Goal: Navigation & Orientation: Find specific page/section

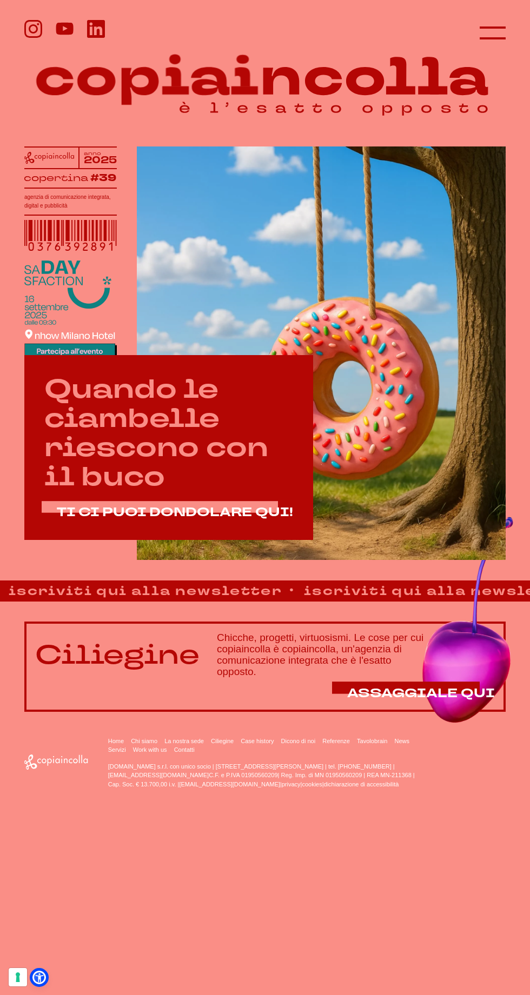
click at [495, 24] on icon at bounding box center [493, 33] width 26 height 26
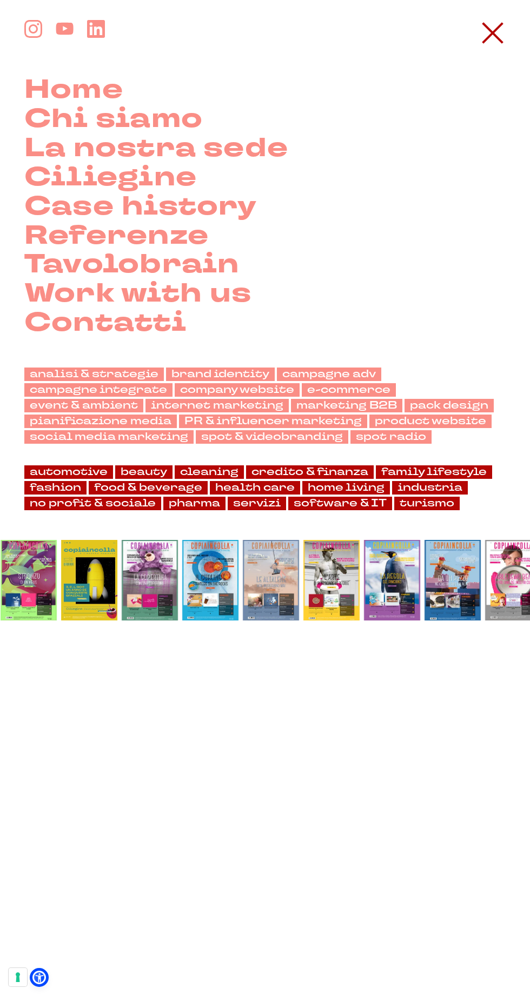
click at [161, 130] on link "Chi siamo" at bounding box center [113, 119] width 178 height 29
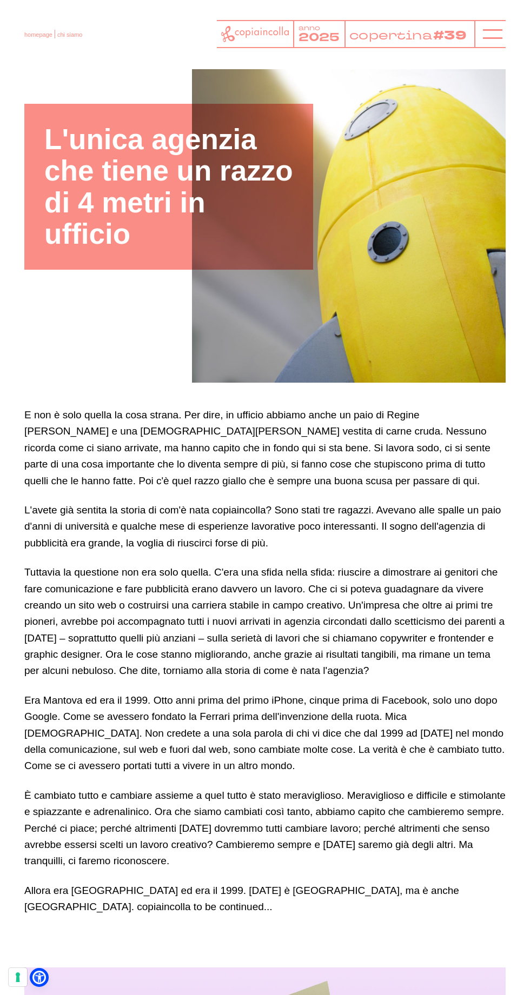
click at [493, 30] on icon at bounding box center [492, 33] width 19 height 19
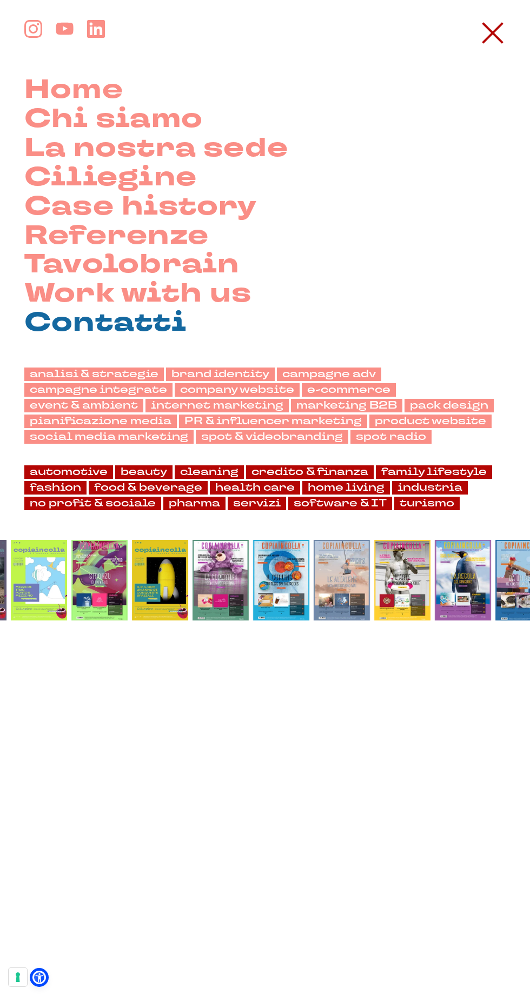
click at [164, 323] on link "Contatti" at bounding box center [105, 323] width 162 height 29
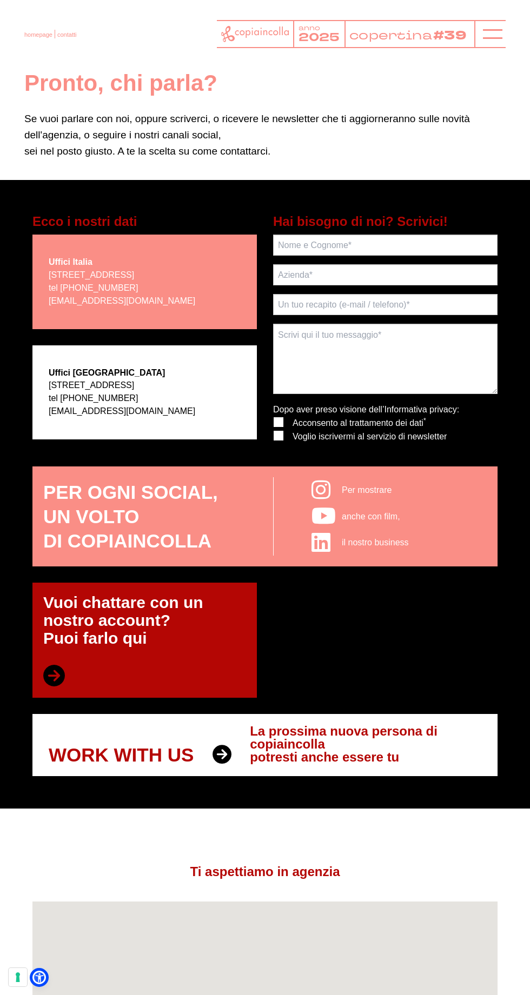
click at [495, 30] on icon at bounding box center [492, 33] width 19 height 19
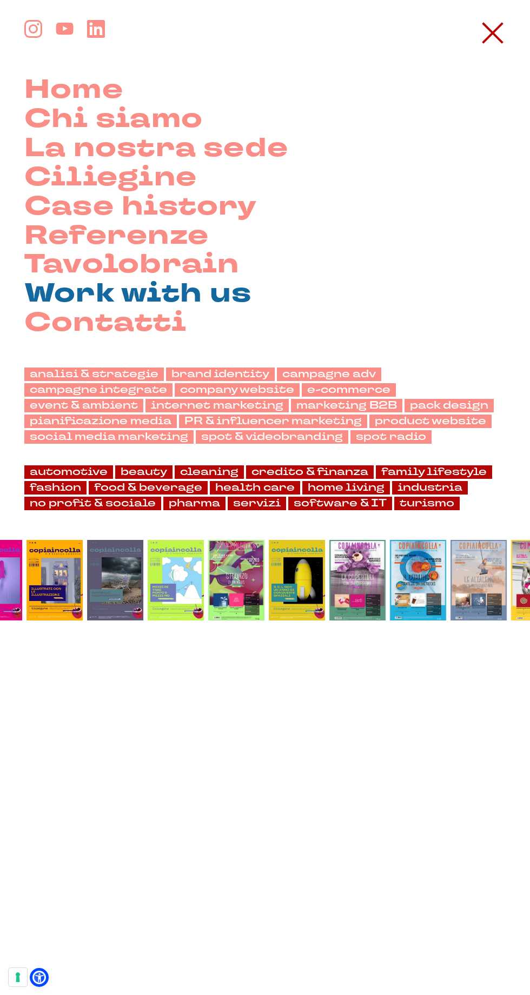
click at [205, 297] on link "Work with us" at bounding box center [138, 294] width 228 height 29
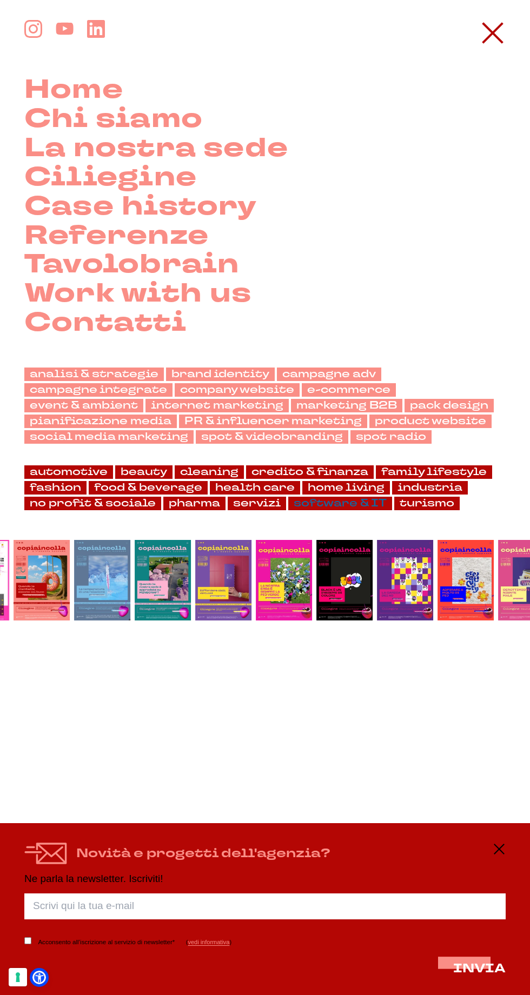
click at [364, 501] on link "software & IT" at bounding box center [340, 504] width 104 height 14
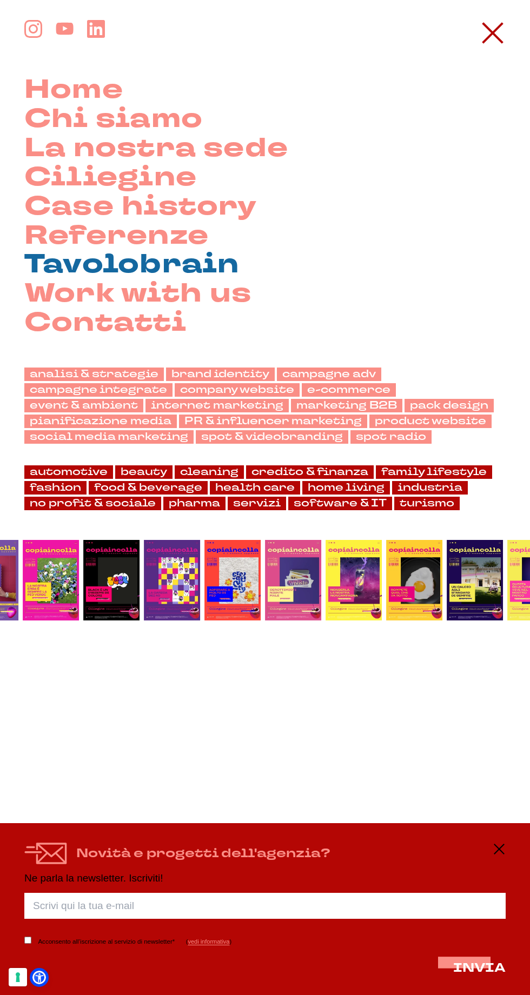
click at [196, 260] on link "Tavolobrain" at bounding box center [131, 264] width 215 height 29
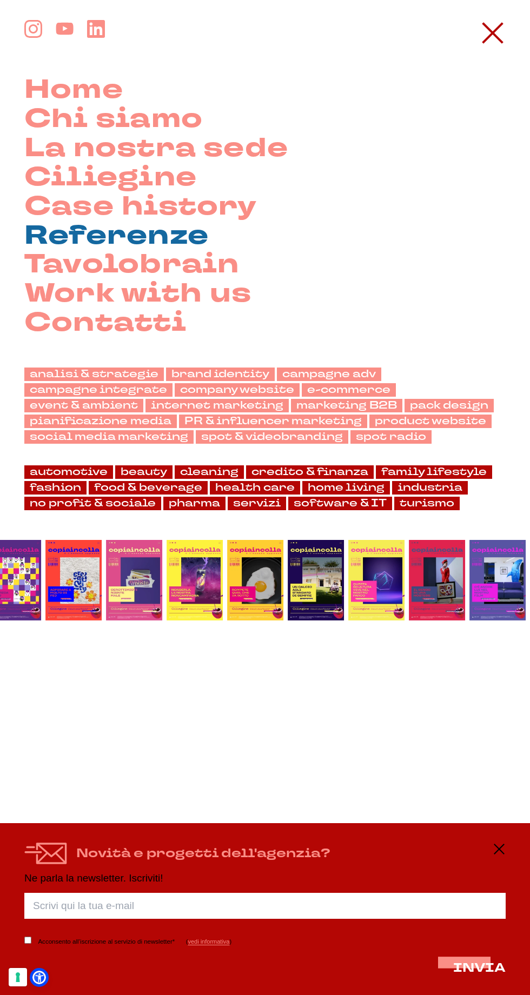
click at [181, 234] on link "Referenze" at bounding box center [116, 236] width 184 height 29
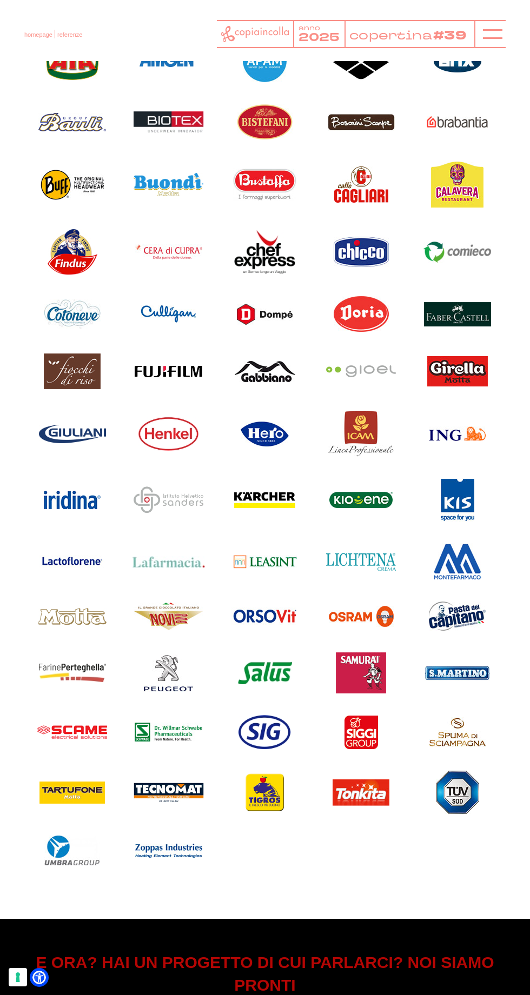
scroll to position [556, 0]
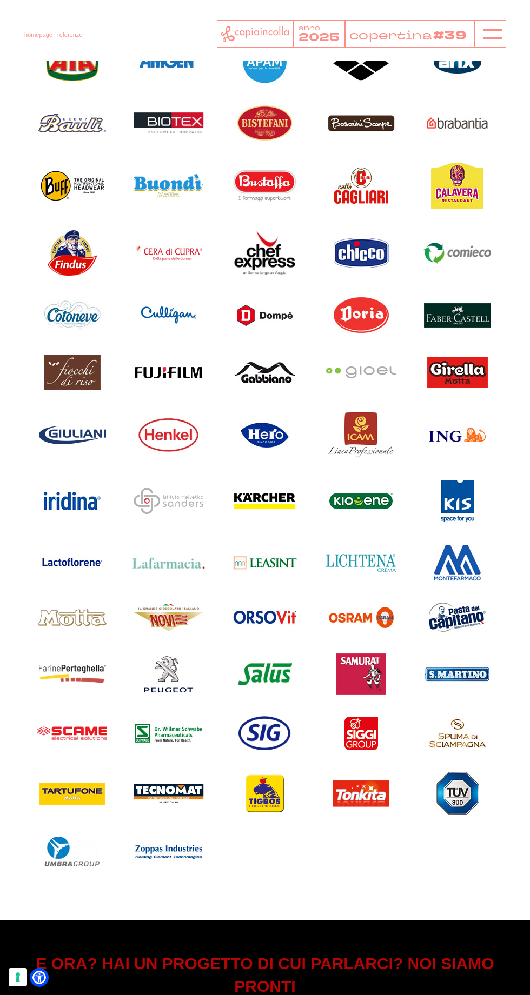
click at [453, 690] on ul at bounding box center [264, 453] width 481 height 849
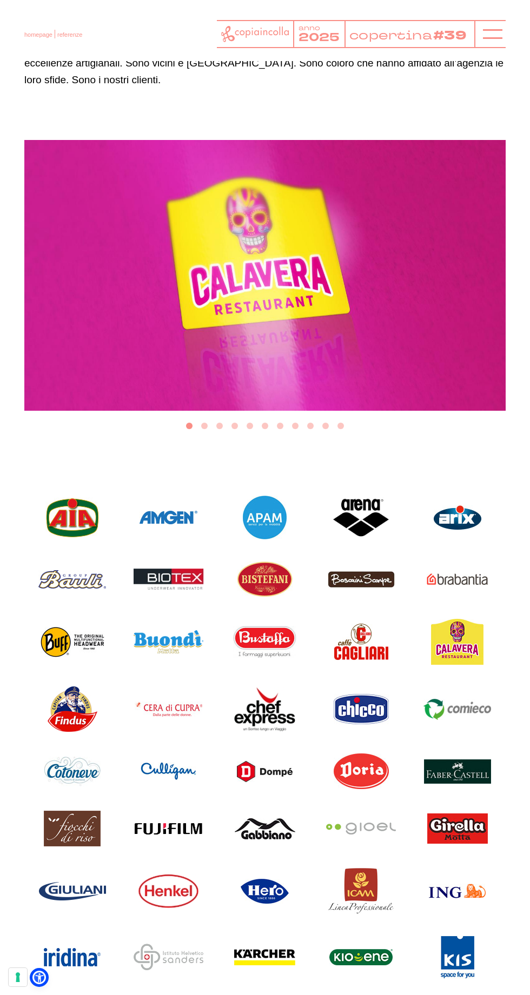
scroll to position [0, 0]
